Goal: Task Accomplishment & Management: Use online tool/utility

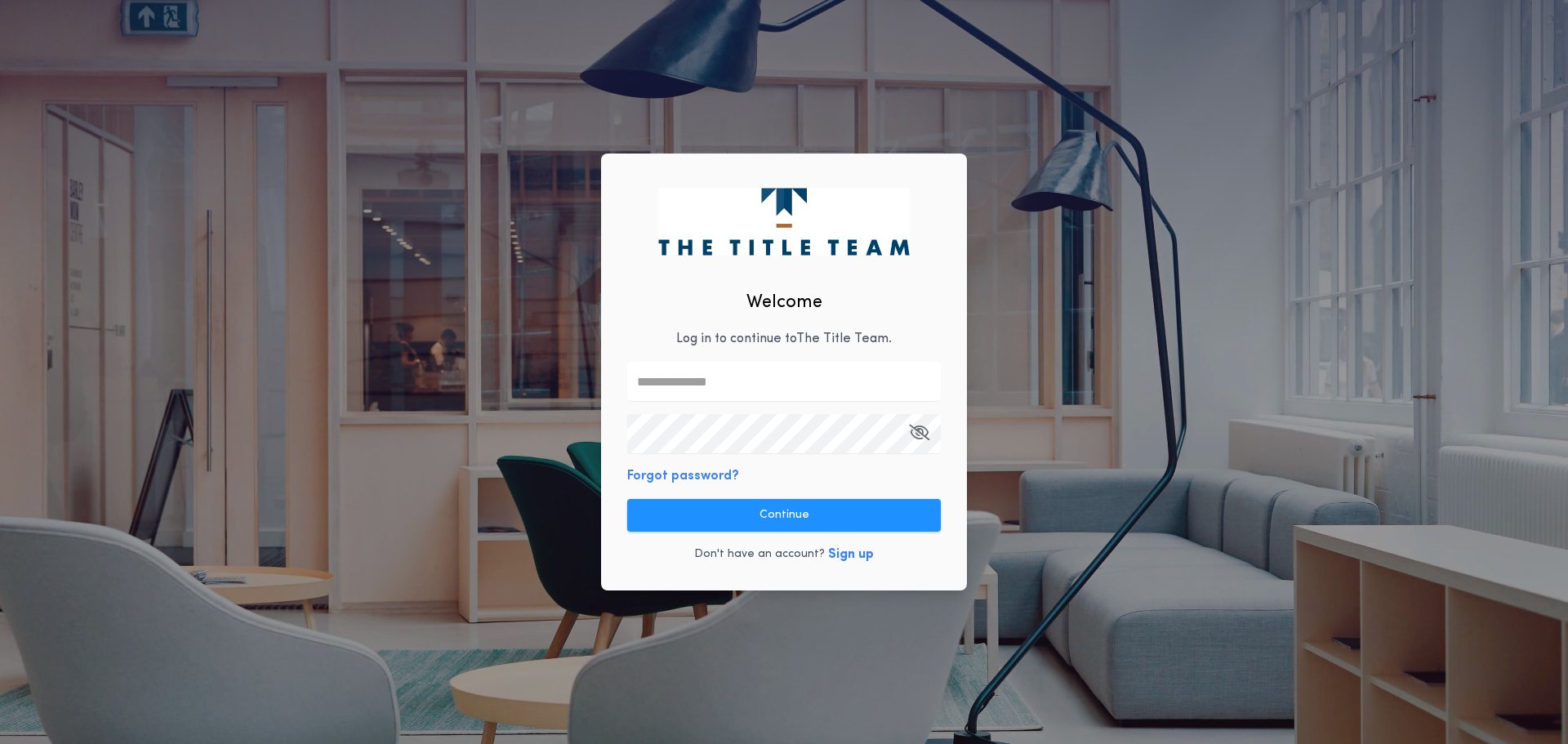
click at [651, 334] on div "Welcome Log in to continue to The Title Team . Forgot password? Continue Don't …" at bounding box center [783, 372] width 365 height 438
click at [690, 388] on input "text" at bounding box center [784, 381] width 313 height 39
type input "**********"
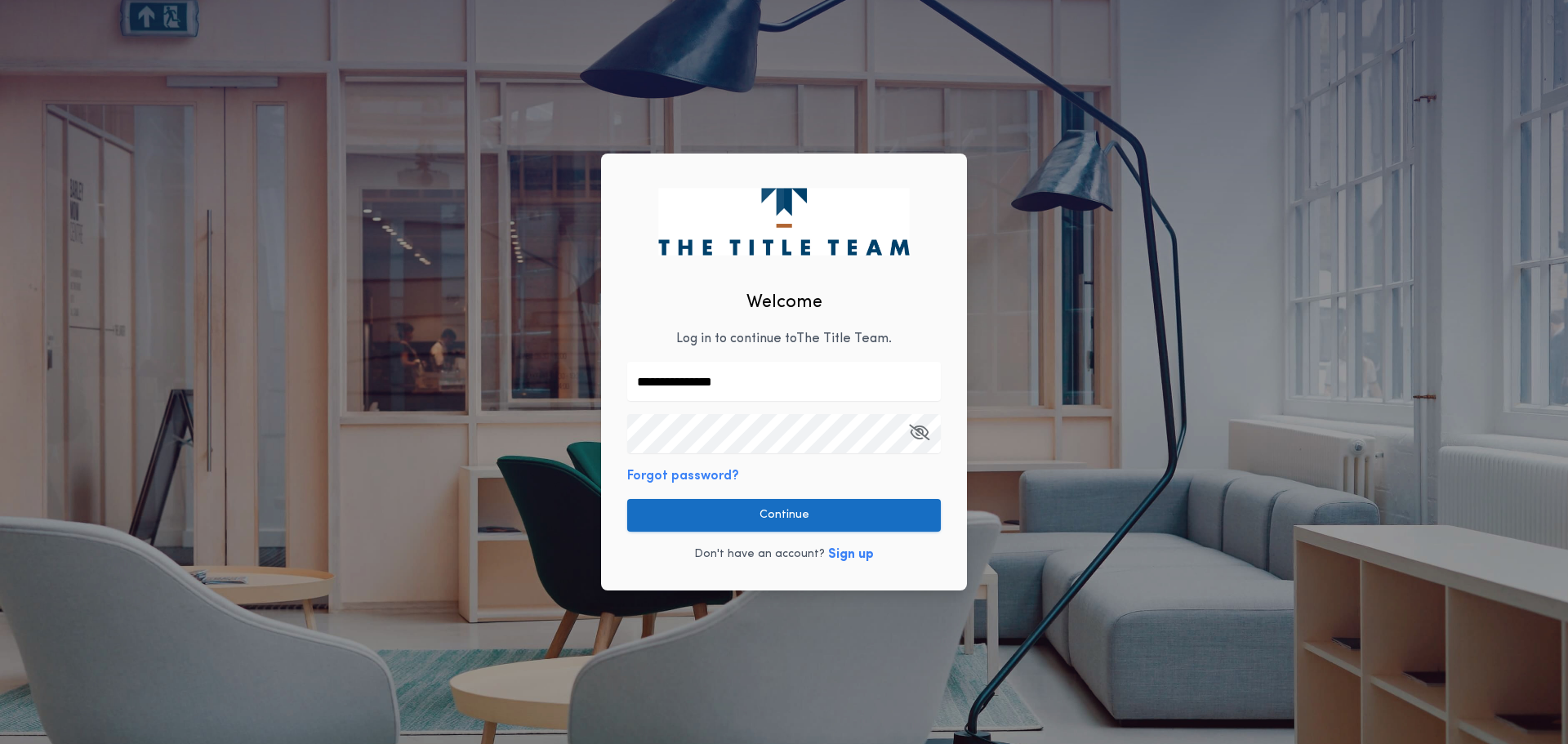
click at [793, 515] on button "Continue" at bounding box center [784, 515] width 313 height 33
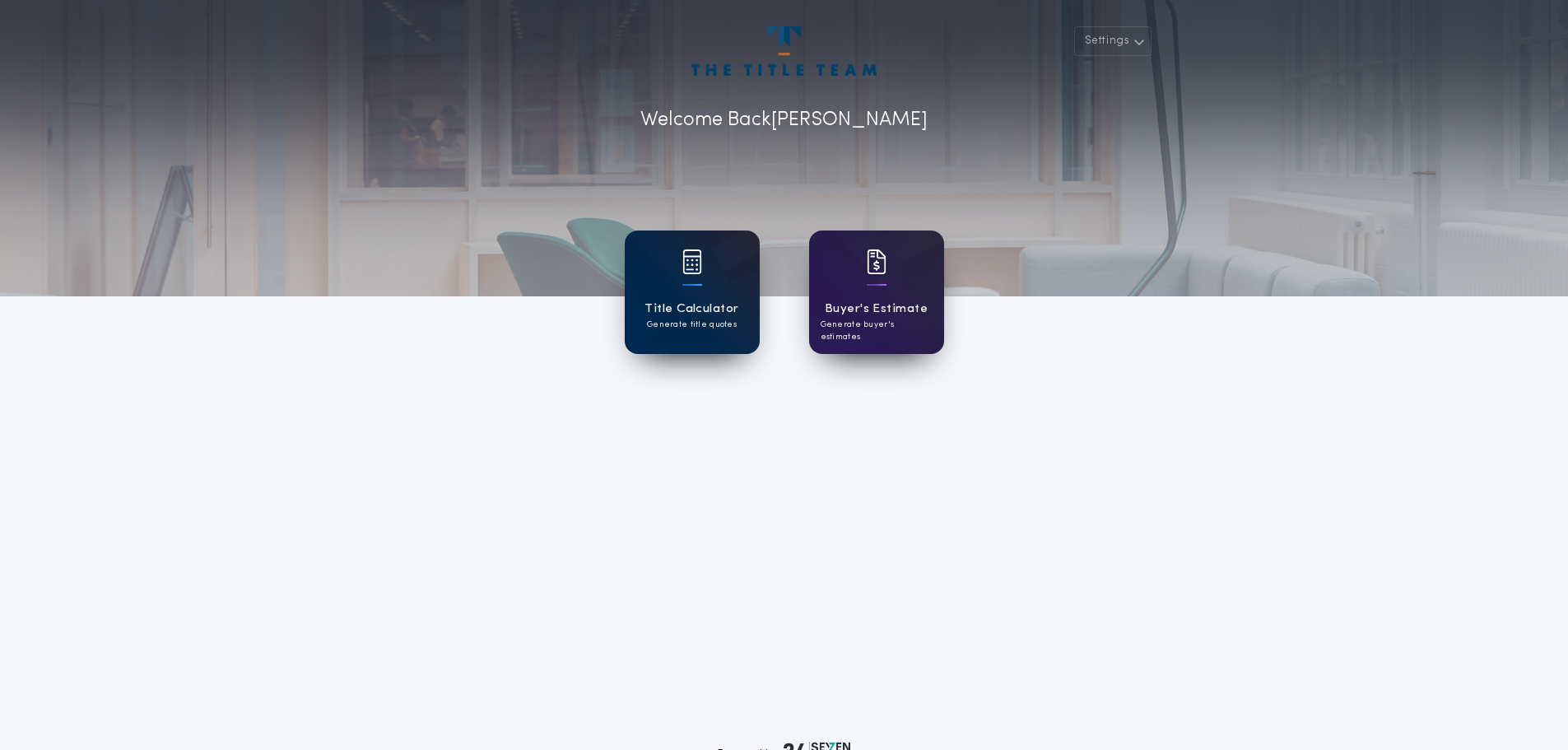
click at [704, 293] on div "Title Calculator Generate title quotes" at bounding box center [692, 292] width 135 height 123
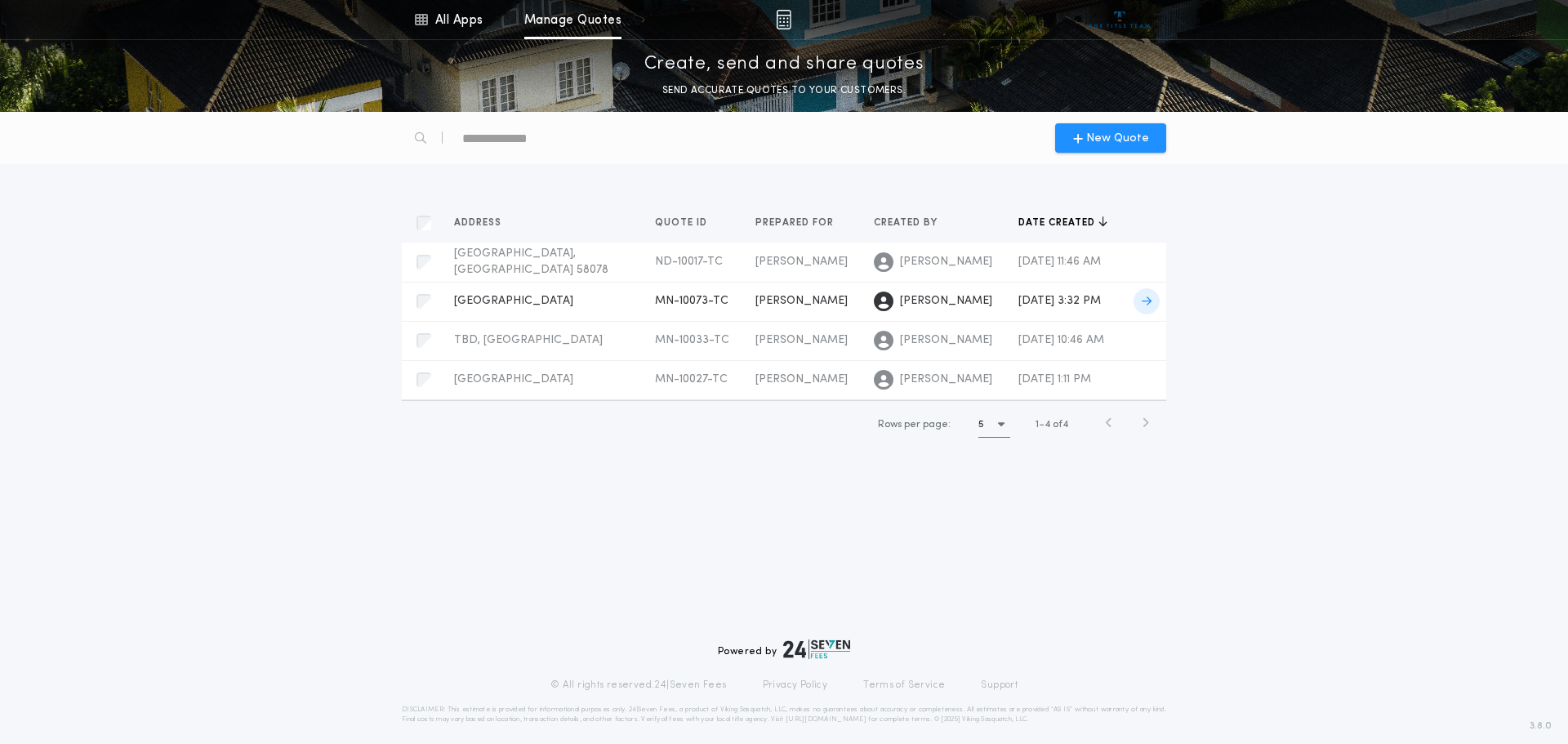
click at [558, 295] on span "[GEOGRAPHIC_DATA]" at bounding box center [513, 301] width 119 height 12
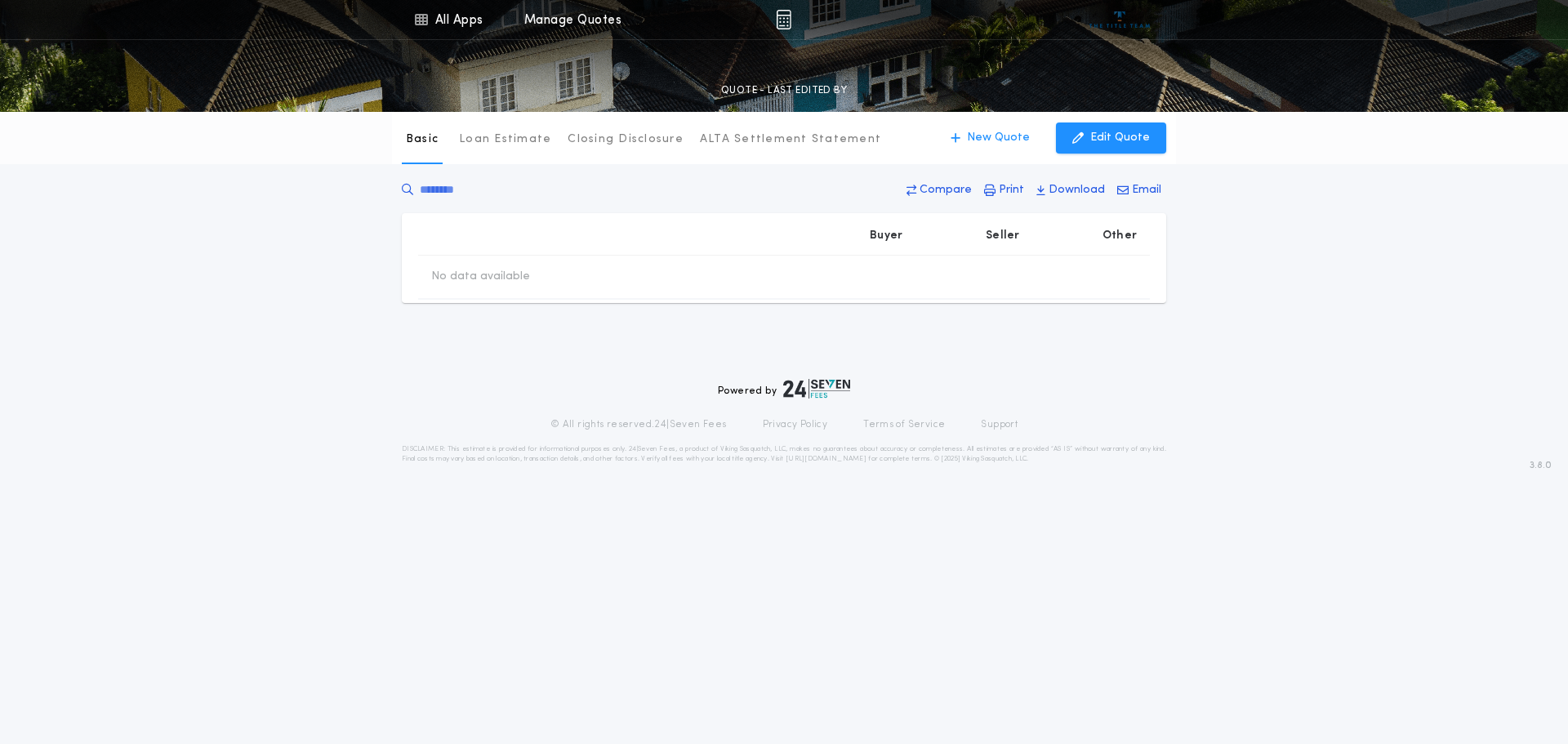
type input "********"
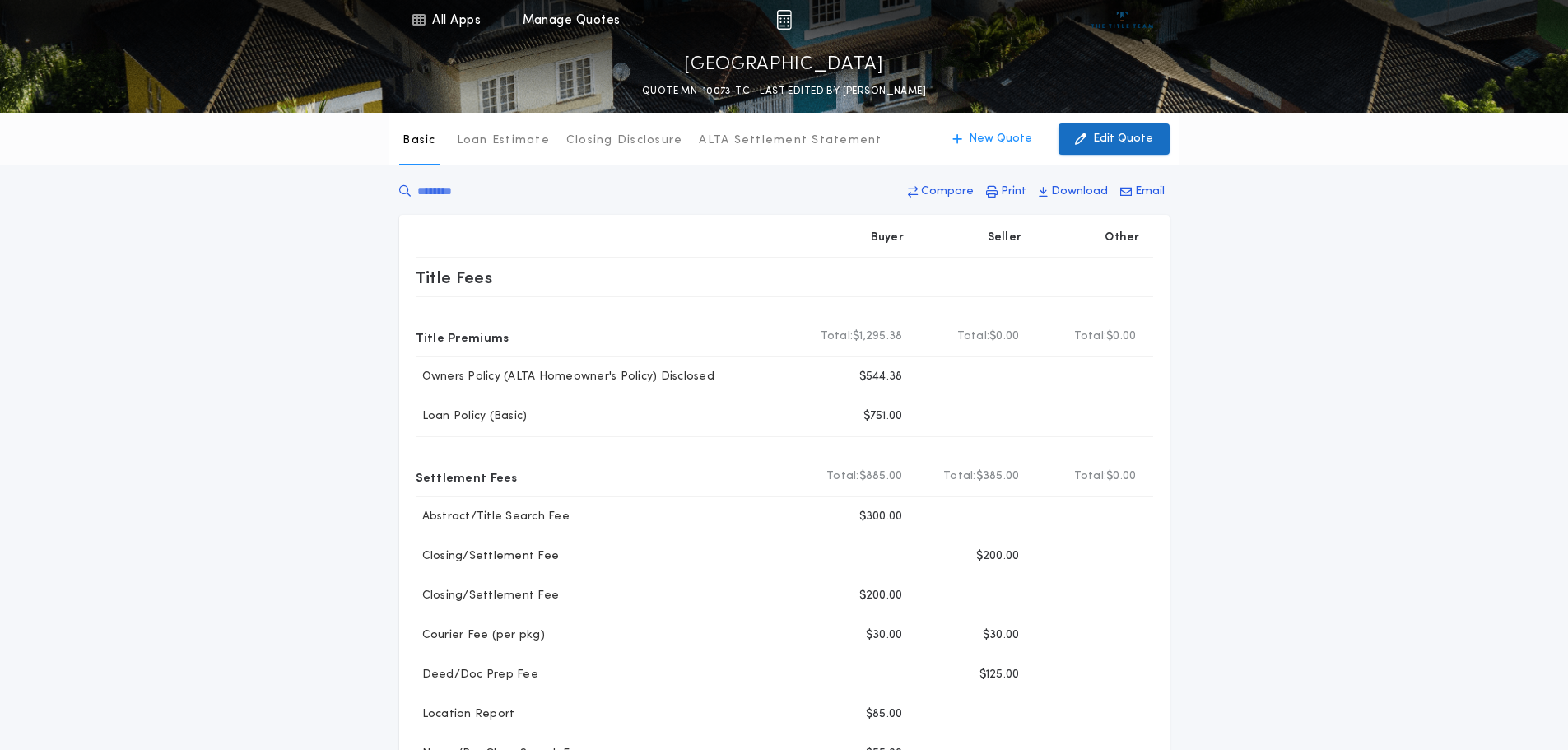
click at [1100, 134] on p "Edit Quote" at bounding box center [1123, 139] width 60 height 16
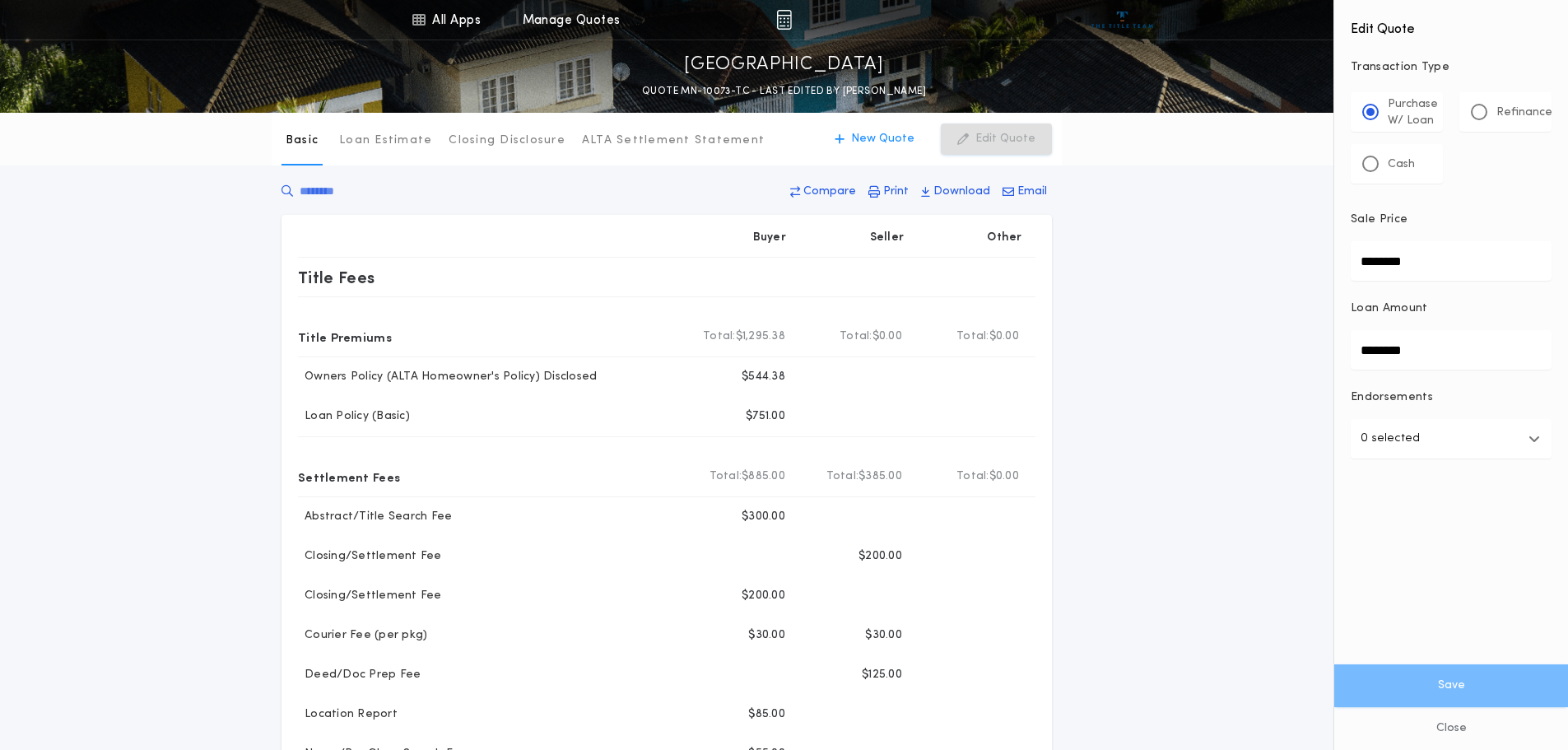
drag, startPoint x: 1424, startPoint y: 260, endPoint x: 1269, endPoint y: 275, distance: 155.7
click at [1269, 275] on div "All Apps Title Calculator Buyer's Estimate Menu All Apps Manage Quotes [GEOGRAP…" at bounding box center [784, 754] width 1568 height 1510
click at [1485, 110] on div at bounding box center [1479, 111] width 16 height 16
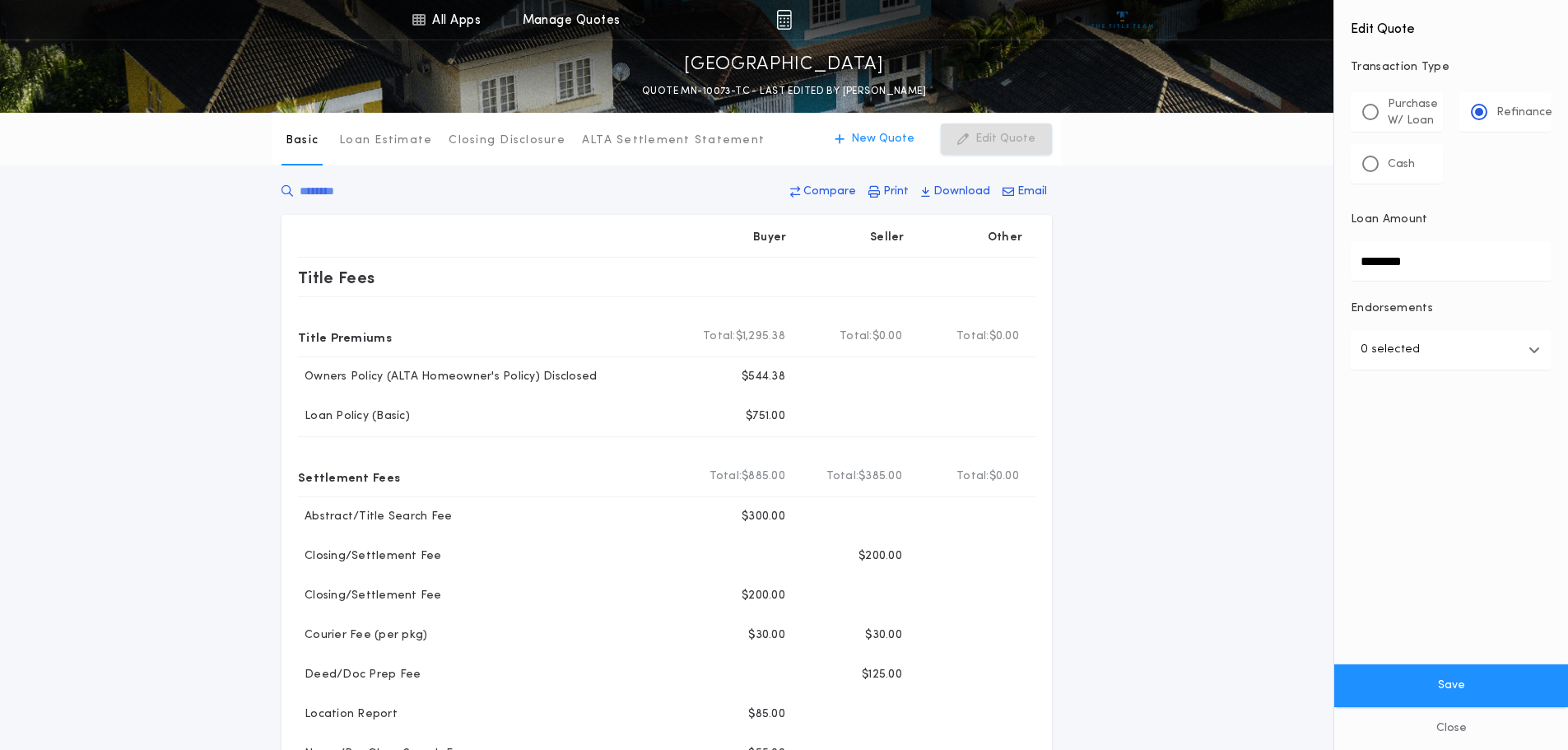
drag, startPoint x: 1429, startPoint y: 260, endPoint x: 1262, endPoint y: 268, distance: 167.2
click at [1262, 268] on div "All Apps Title Calculator Buyer's Estimate Menu All Apps Manage Quotes [GEOGRAP…" at bounding box center [784, 754] width 1568 height 1510
click at [1451, 246] on input "********" at bounding box center [1451, 260] width 201 height 39
drag, startPoint x: 1428, startPoint y: 263, endPoint x: 1276, endPoint y: 255, distance: 152.2
click at [1276, 255] on div "All Apps Title Calculator Buyer's Estimate Menu All Apps Manage Quotes [GEOGRAP…" at bounding box center [784, 754] width 1568 height 1510
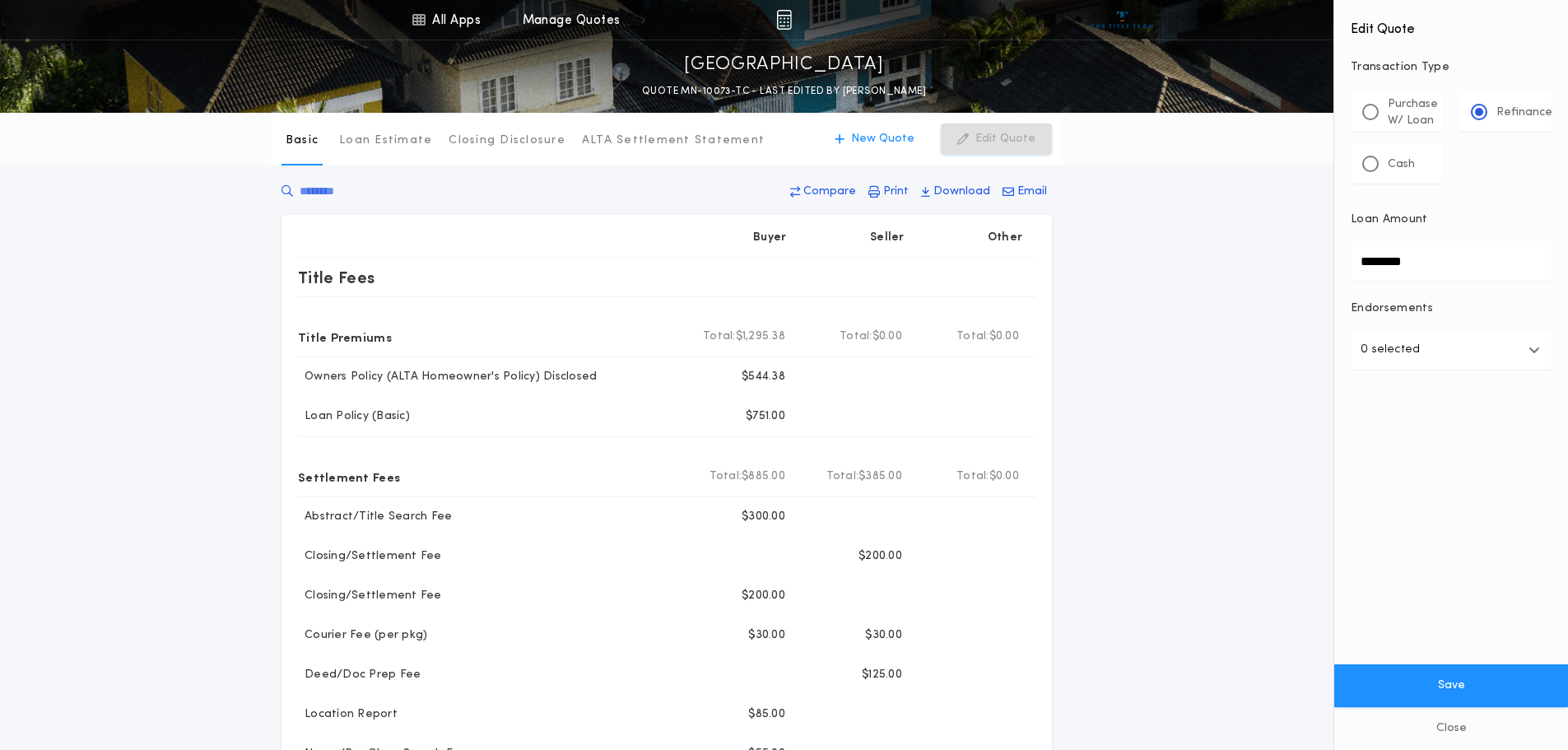
type input "********"
click at [1467, 683] on button "Save" at bounding box center [1451, 686] width 234 height 43
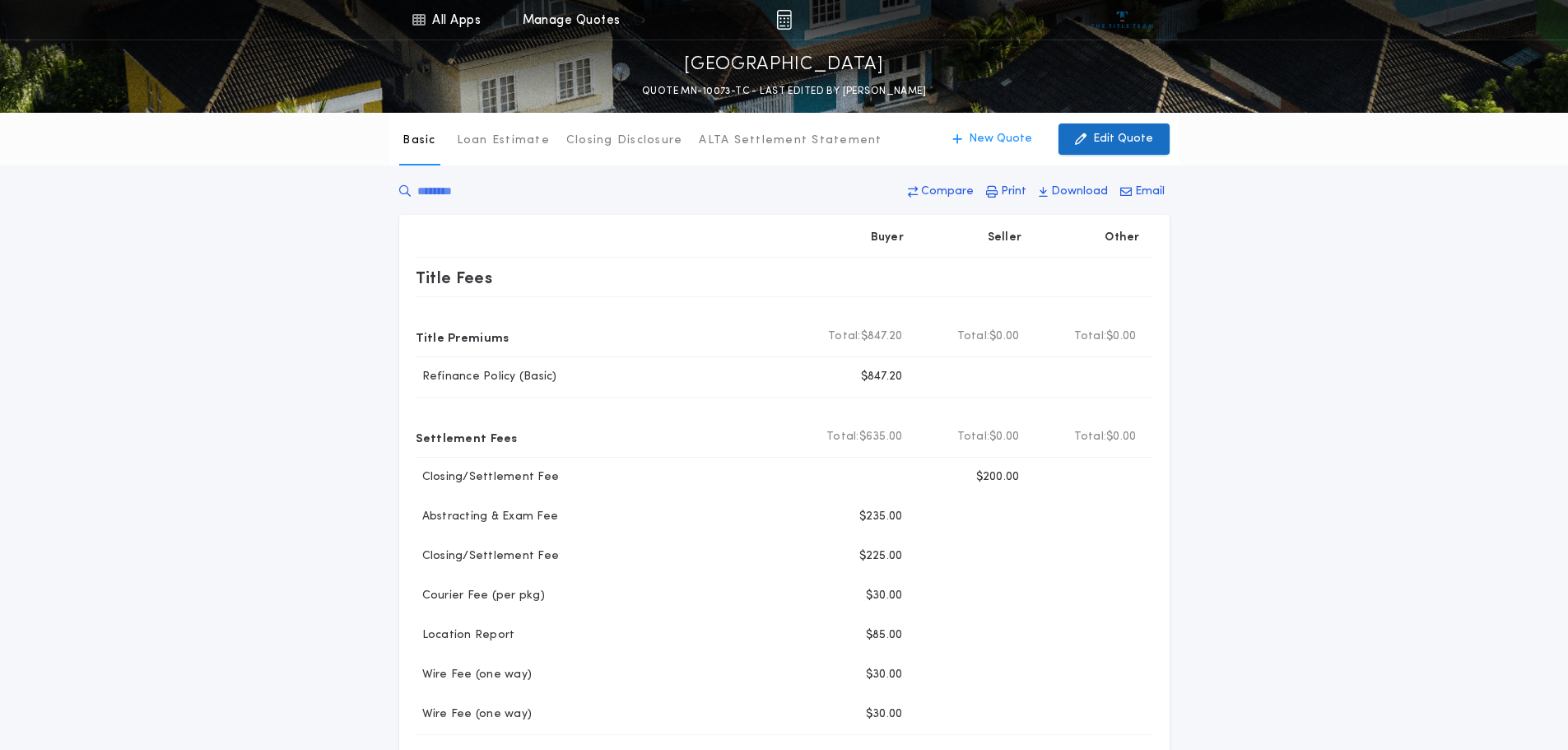
click at [1118, 136] on p "Edit Quote" at bounding box center [1123, 139] width 60 height 16
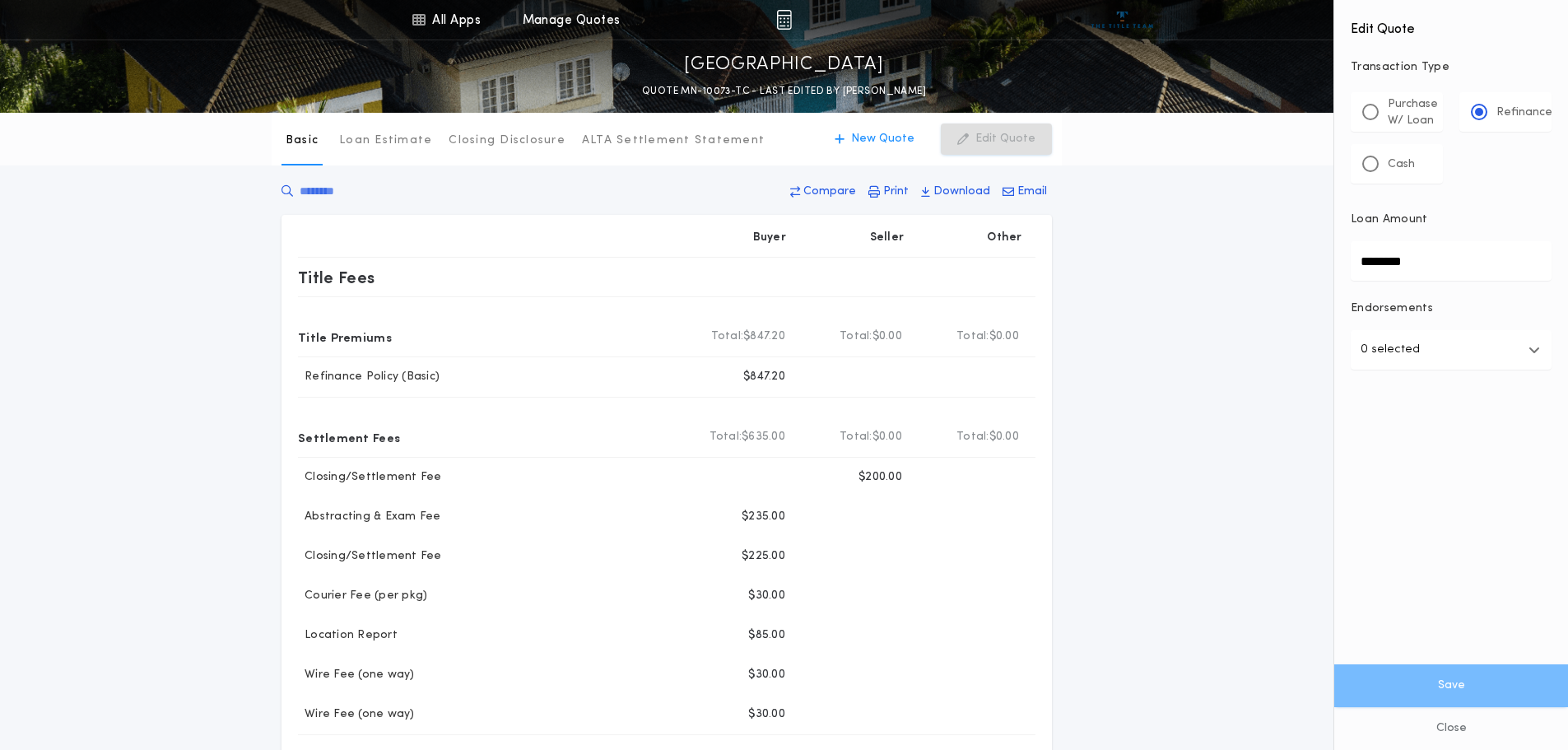
click at [1060, 610] on div "Buyer Seller Other Title Fees Title Premiums Total Buyer Total: $847.20 Total S…" at bounding box center [667, 655] width 790 height 881
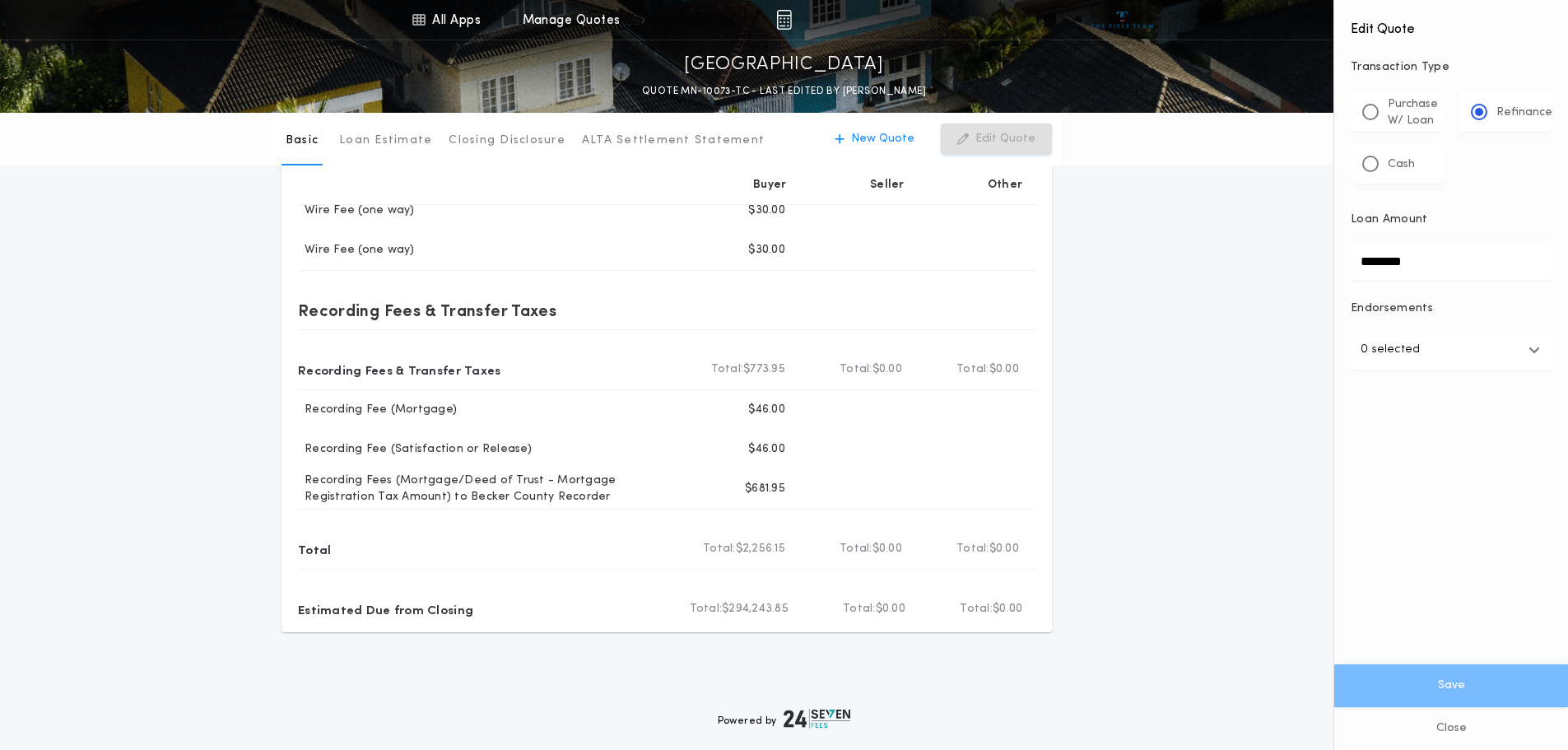
scroll to position [494, 0]
